Goal: Find specific page/section: Find specific page/section

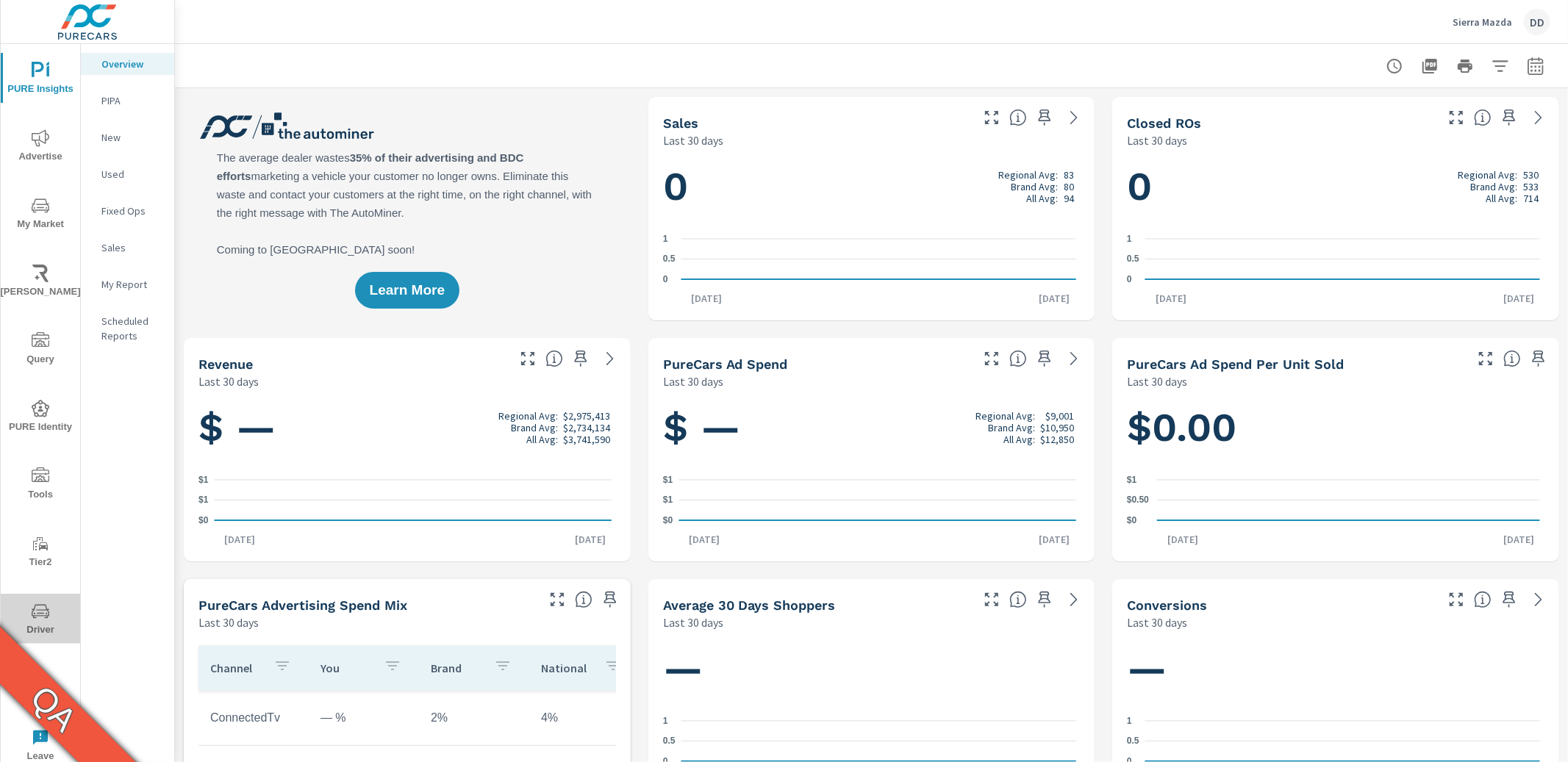
click at [62, 621] on span "Driver" at bounding box center [40, 620] width 71 height 36
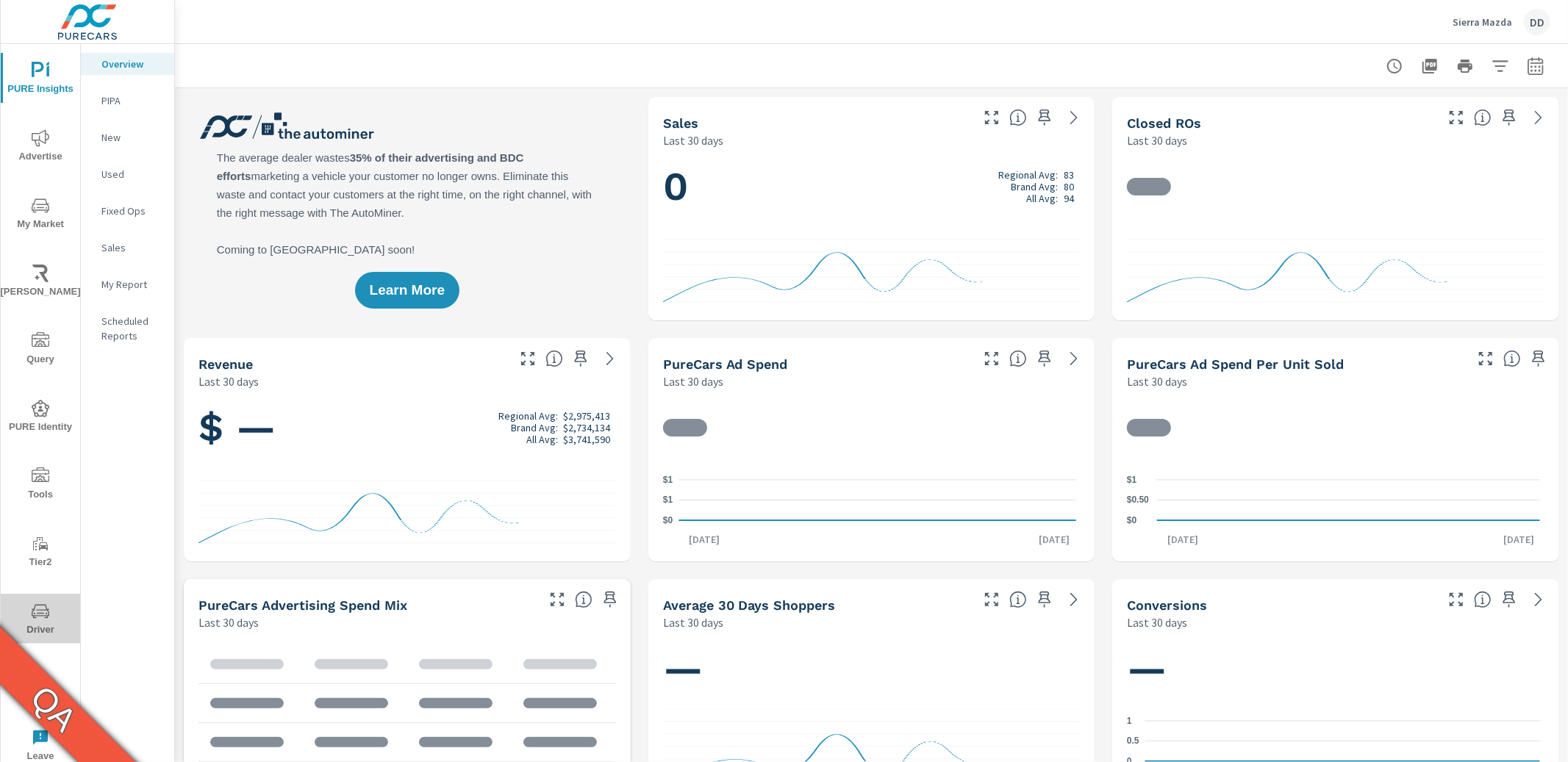
click at [41, 607] on icon "nav menu" at bounding box center [40, 611] width 18 height 18
